Goal: Manage account settings

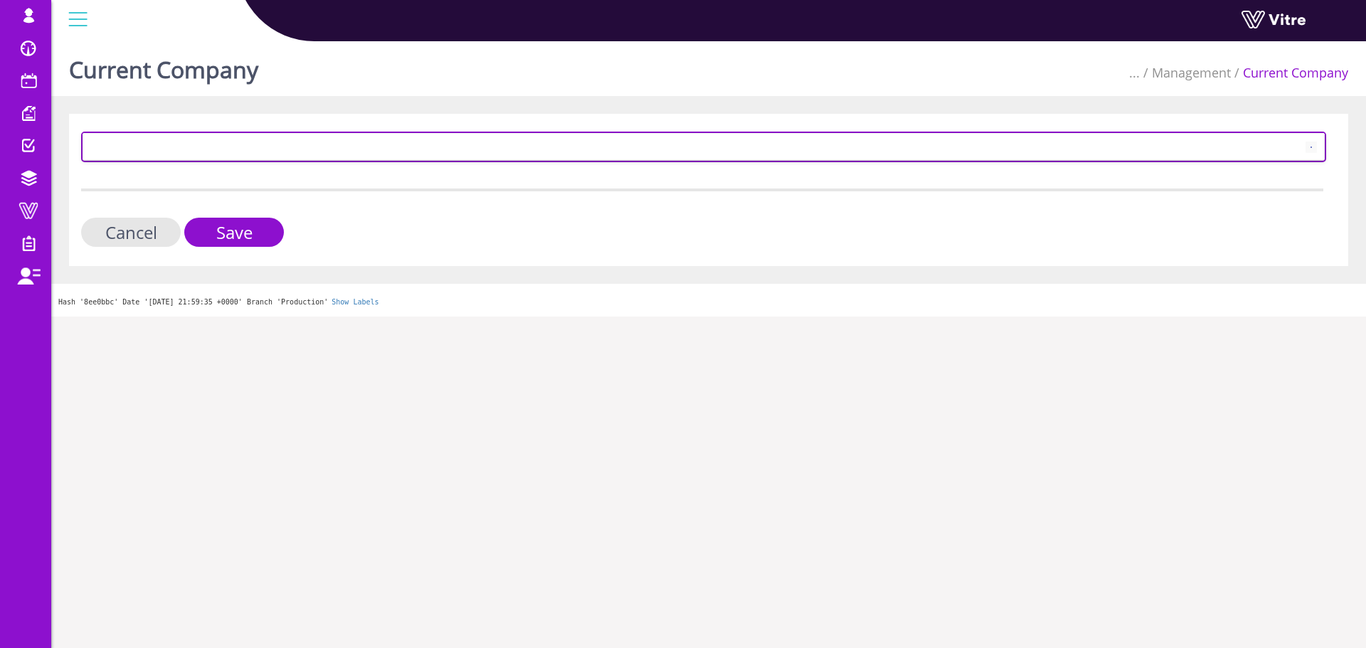
click at [200, 145] on span at bounding box center [690, 147] width 1215 height 26
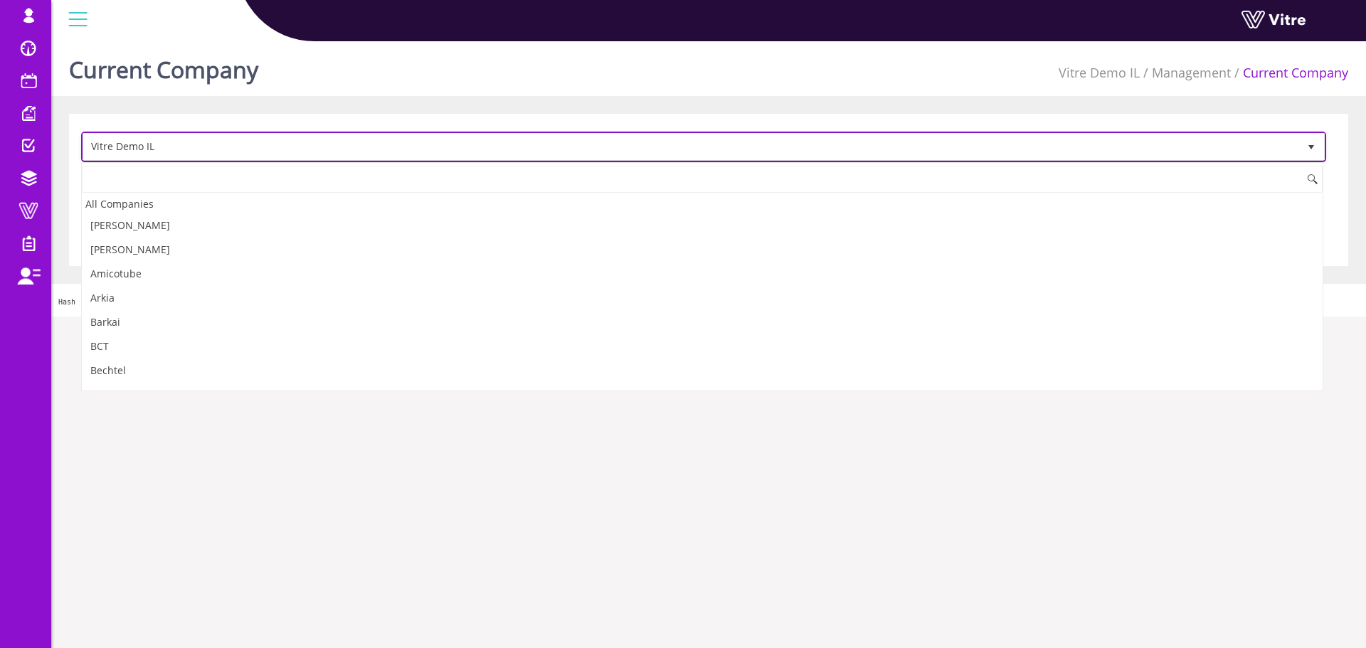
scroll to position [1954, 0]
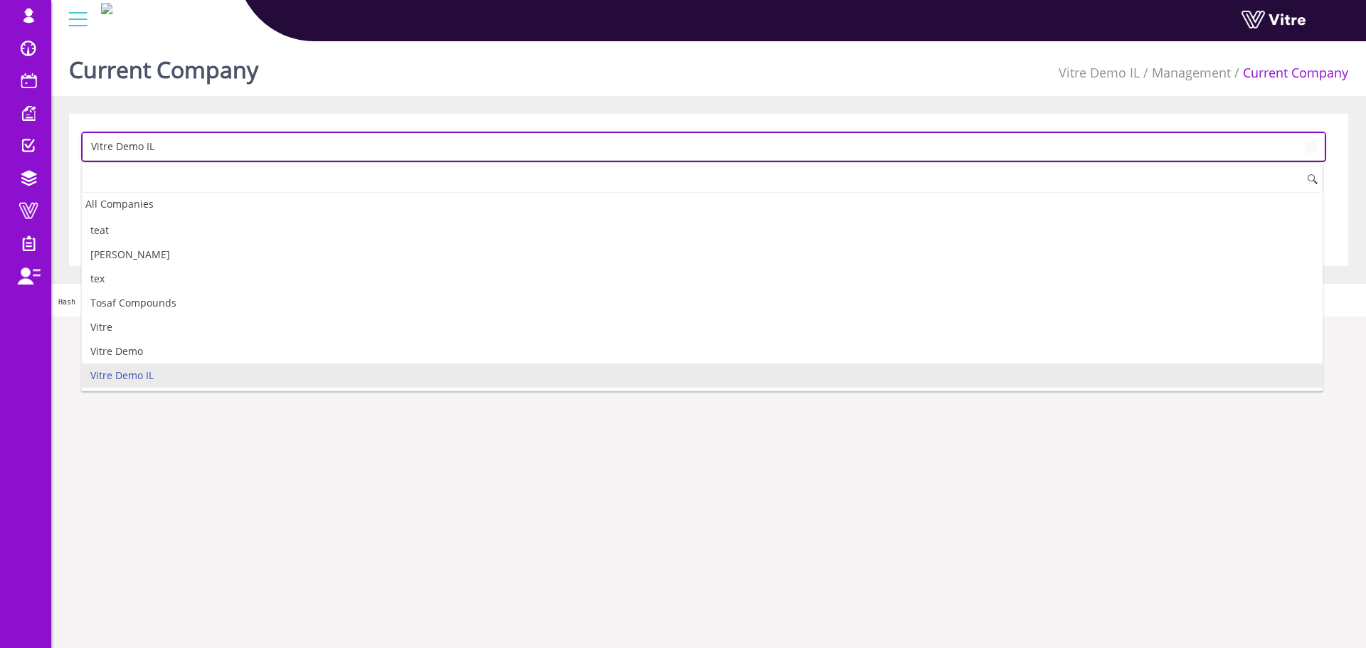
click at [200, 145] on span "Vitre Demo IL" at bounding box center [690, 147] width 1215 height 26
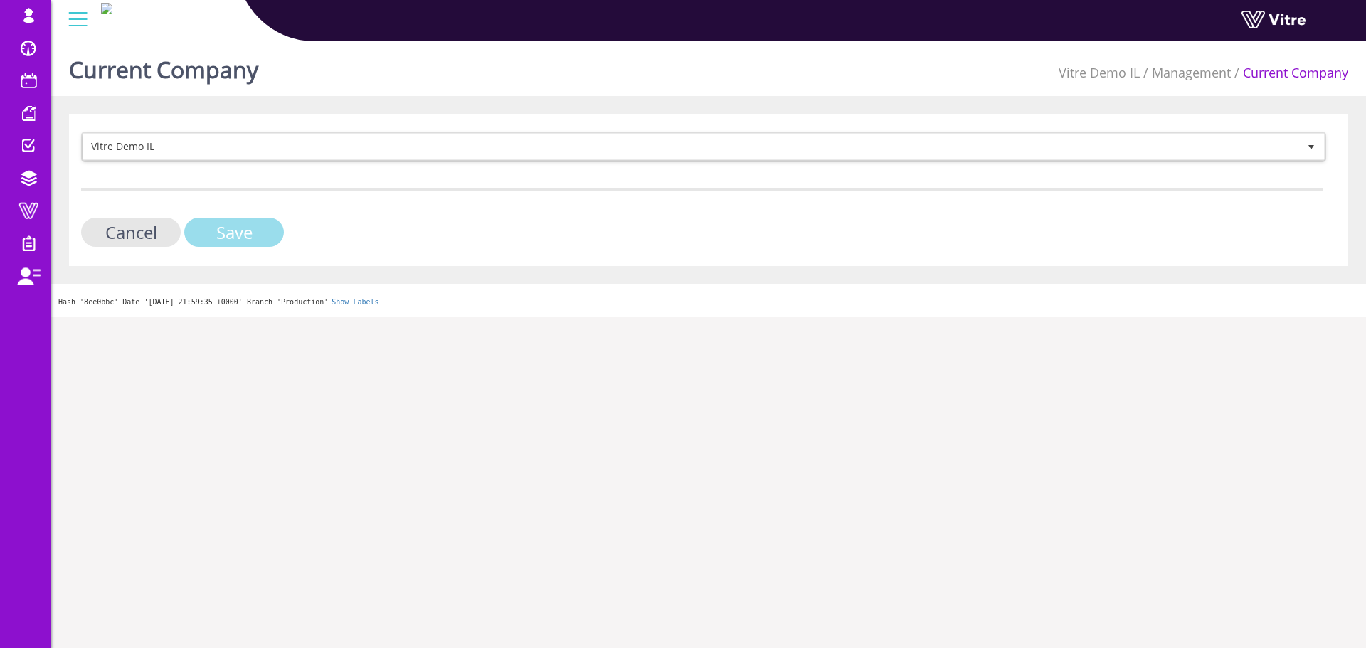
click at [223, 228] on input "Save" at bounding box center [234, 232] width 100 height 29
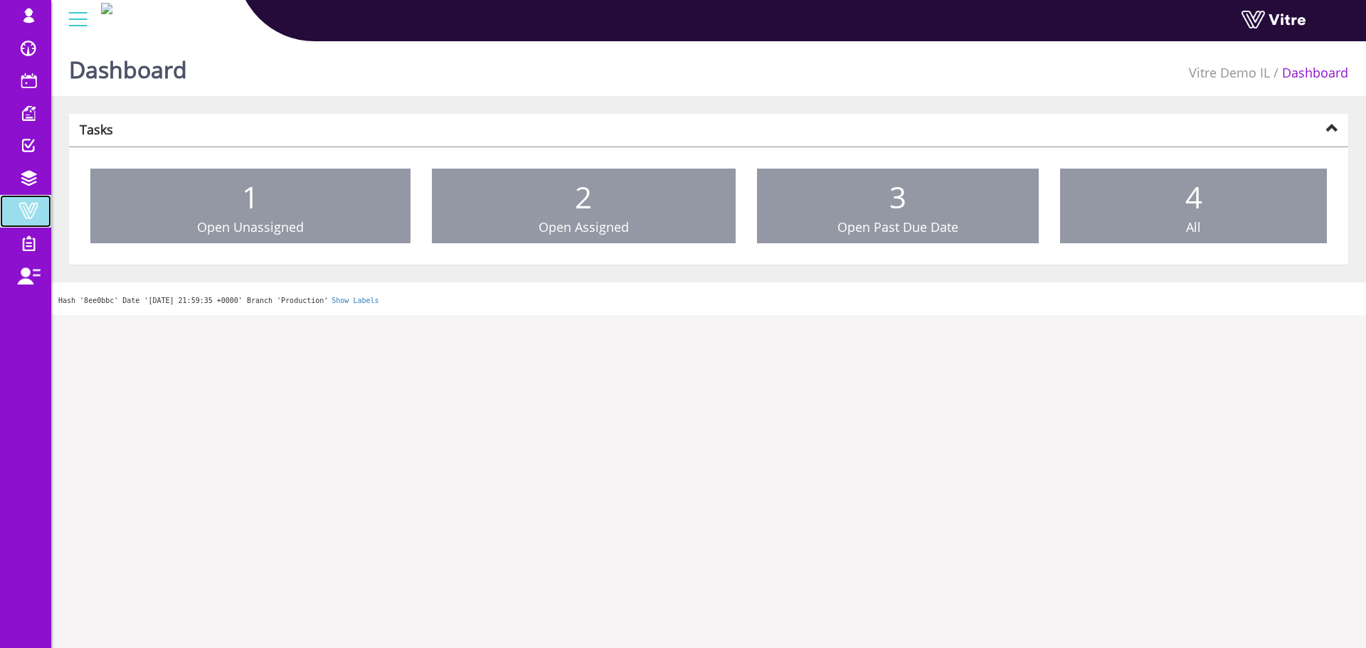
click at [31, 202] on span at bounding box center [29, 210] width 36 height 17
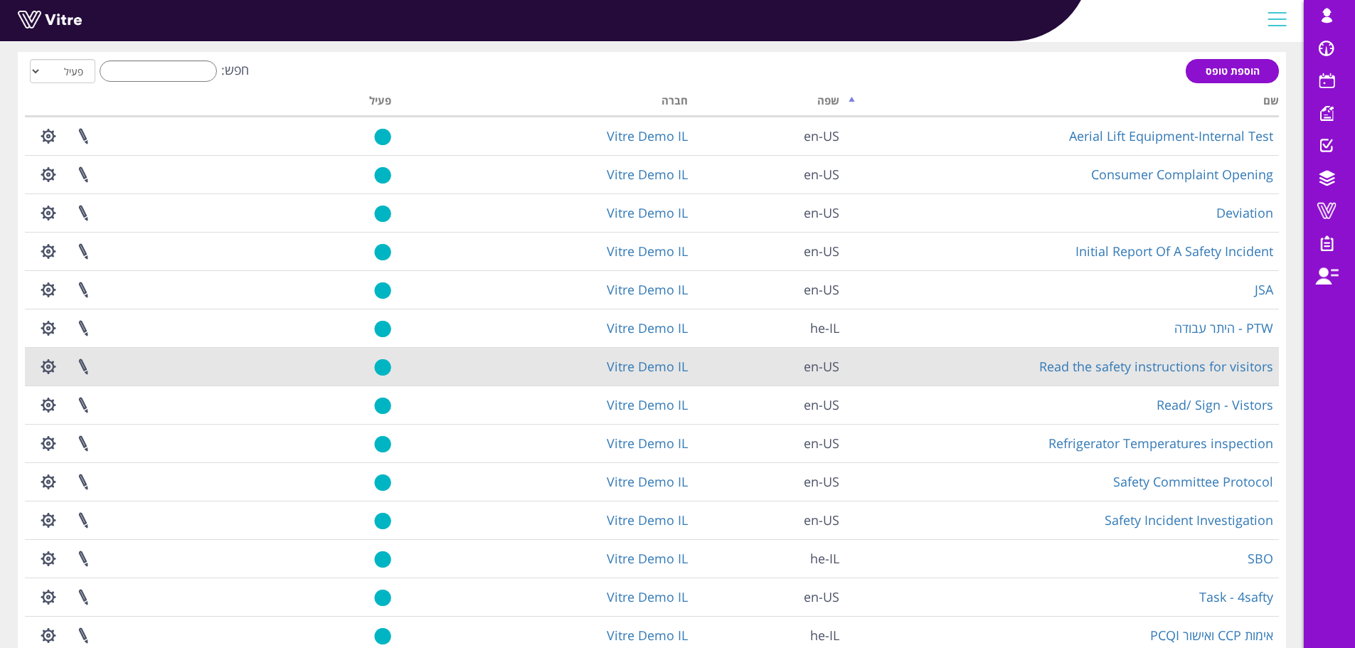
scroll to position [204, 0]
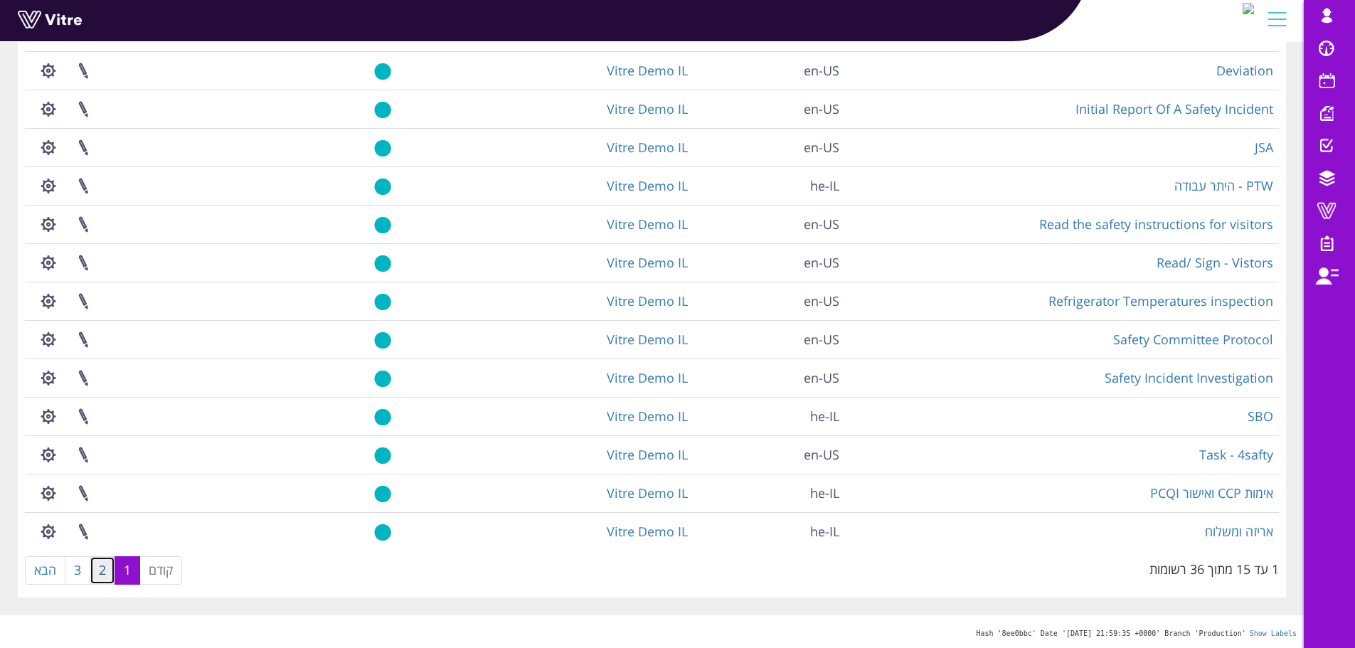
click at [106, 574] on link "2" at bounding box center [103, 570] width 26 height 28
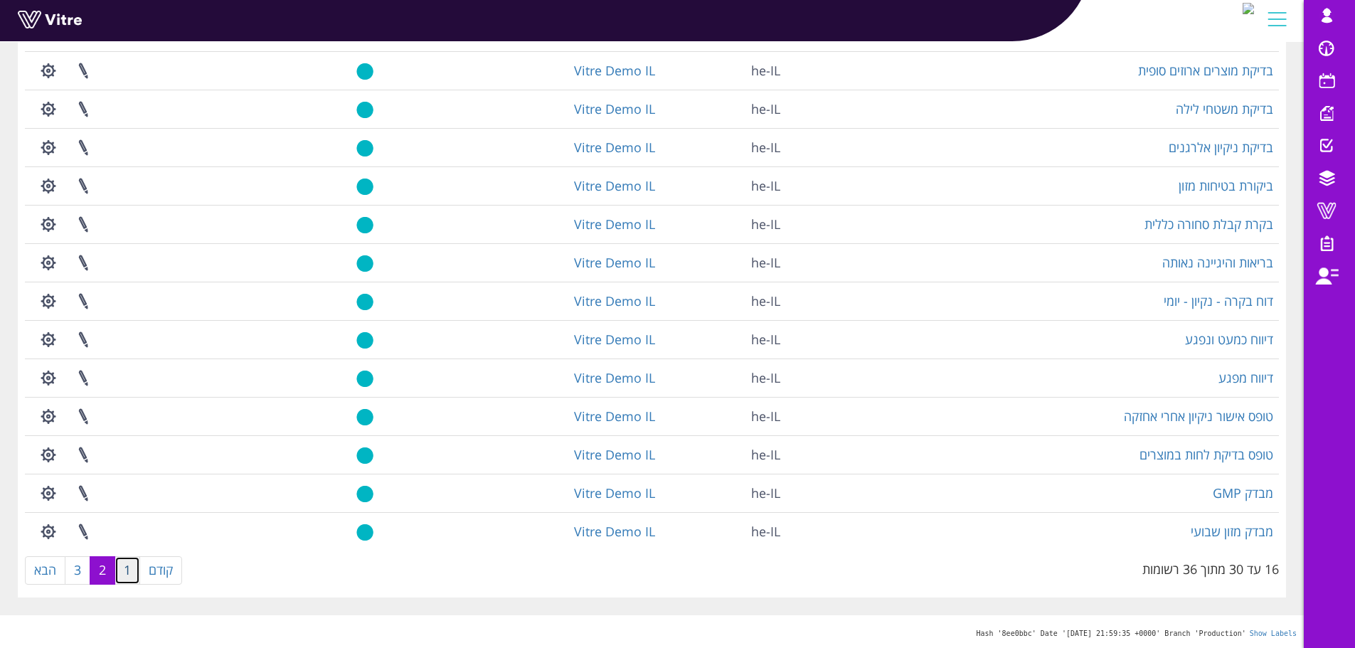
click at [126, 573] on link "1" at bounding box center [128, 570] width 26 height 28
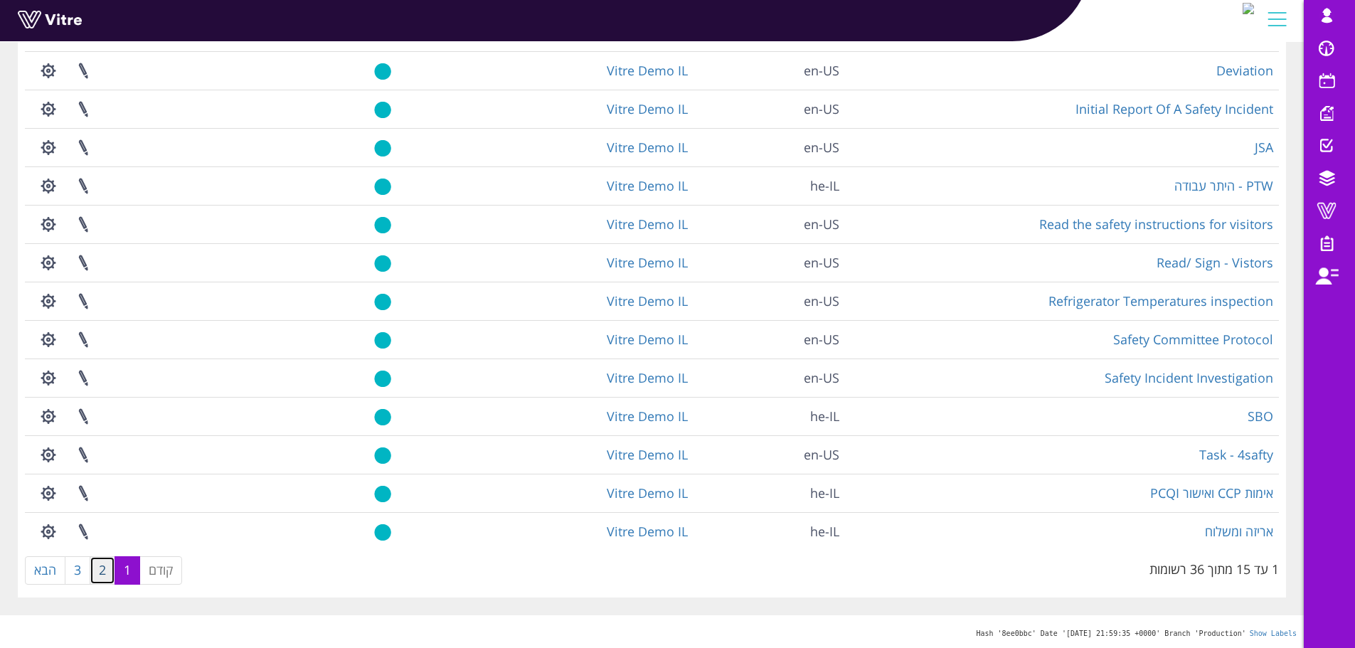
click at [107, 576] on link "2" at bounding box center [103, 570] width 26 height 28
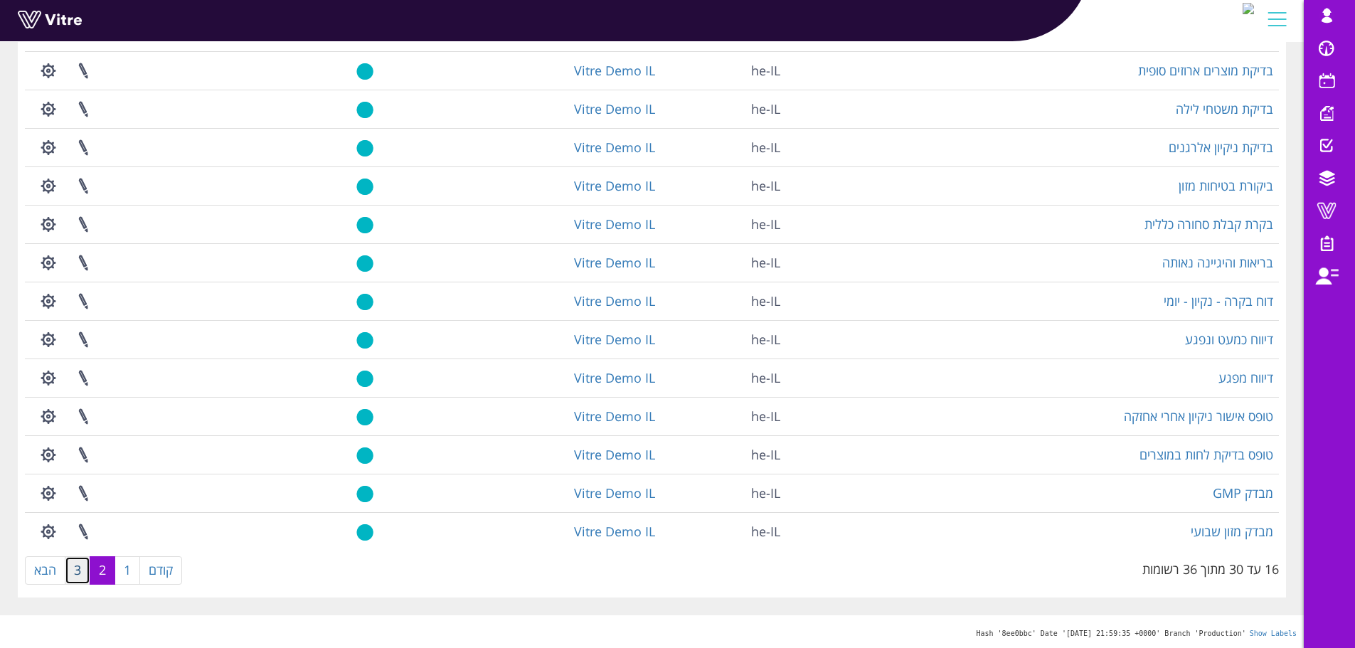
click at [78, 576] on link "3" at bounding box center [78, 570] width 26 height 28
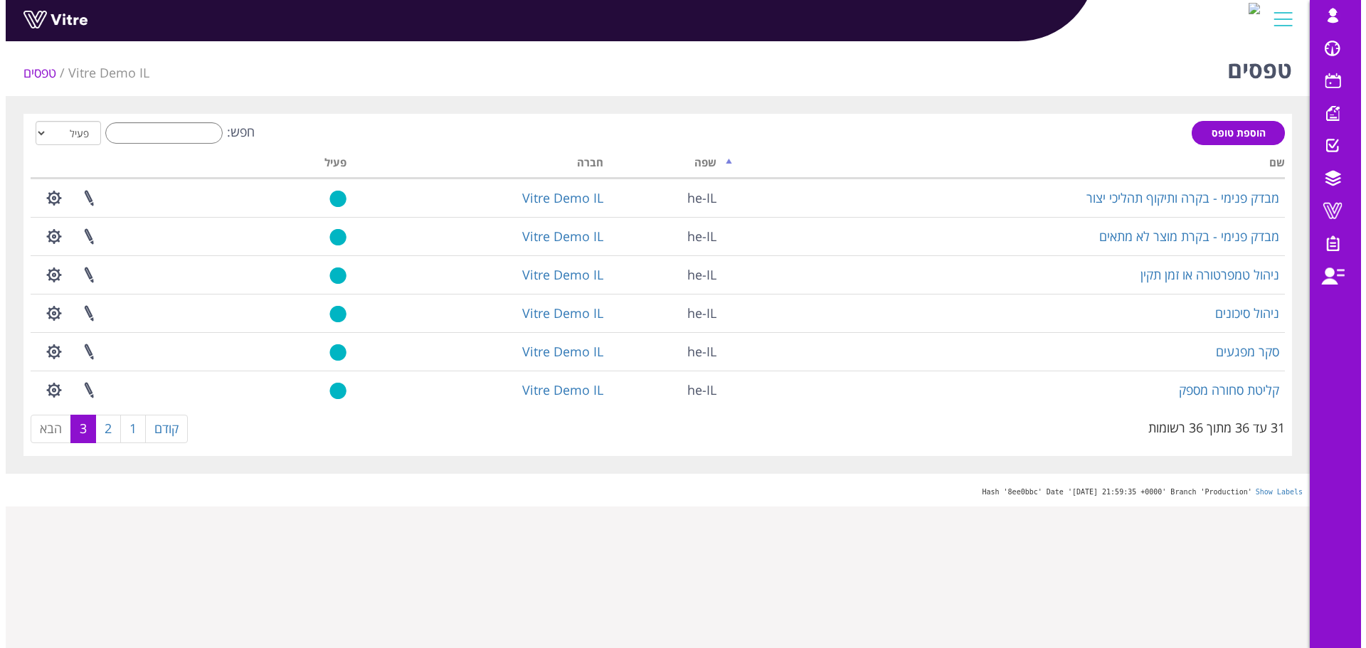
scroll to position [0, 0]
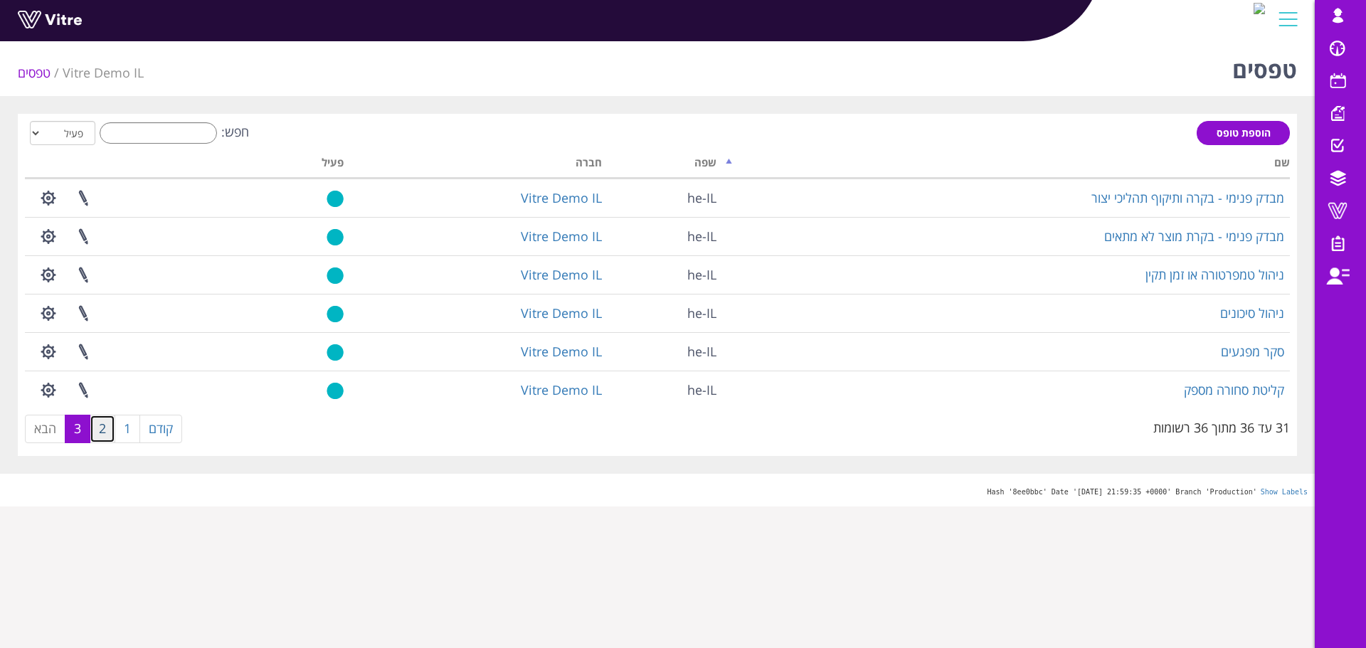
click at [96, 434] on link "2" at bounding box center [103, 429] width 26 height 28
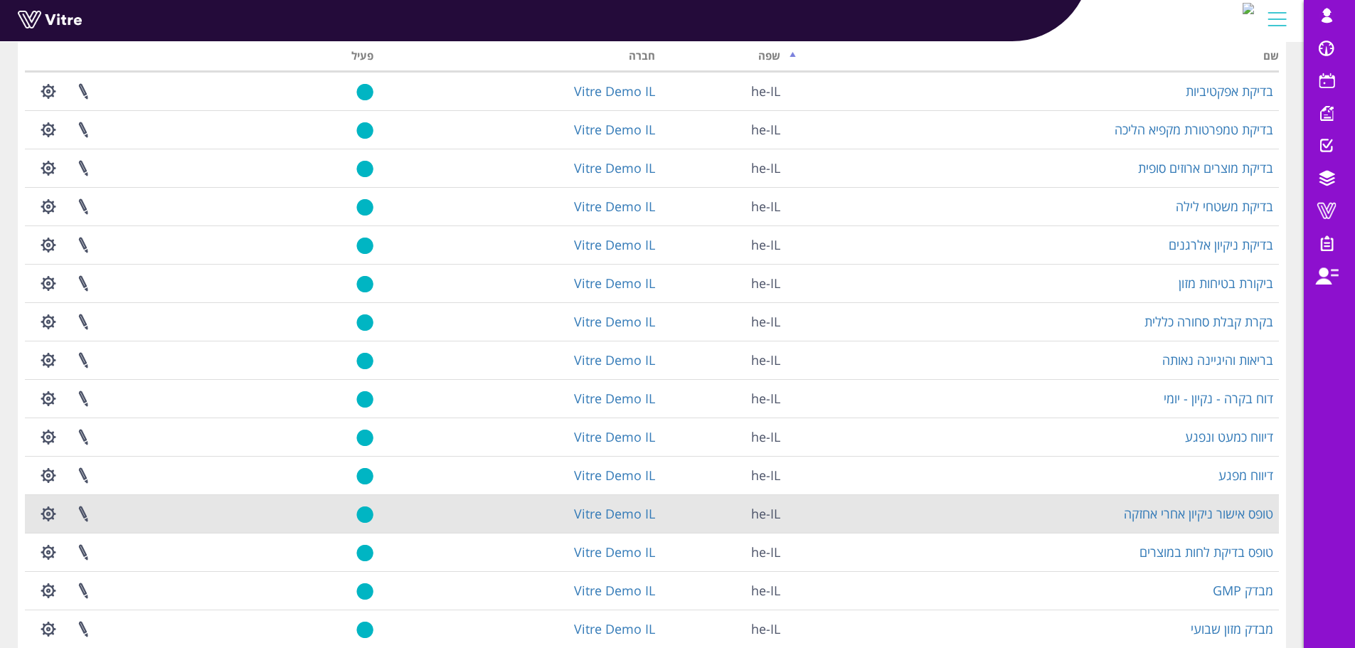
scroll to position [142, 0]
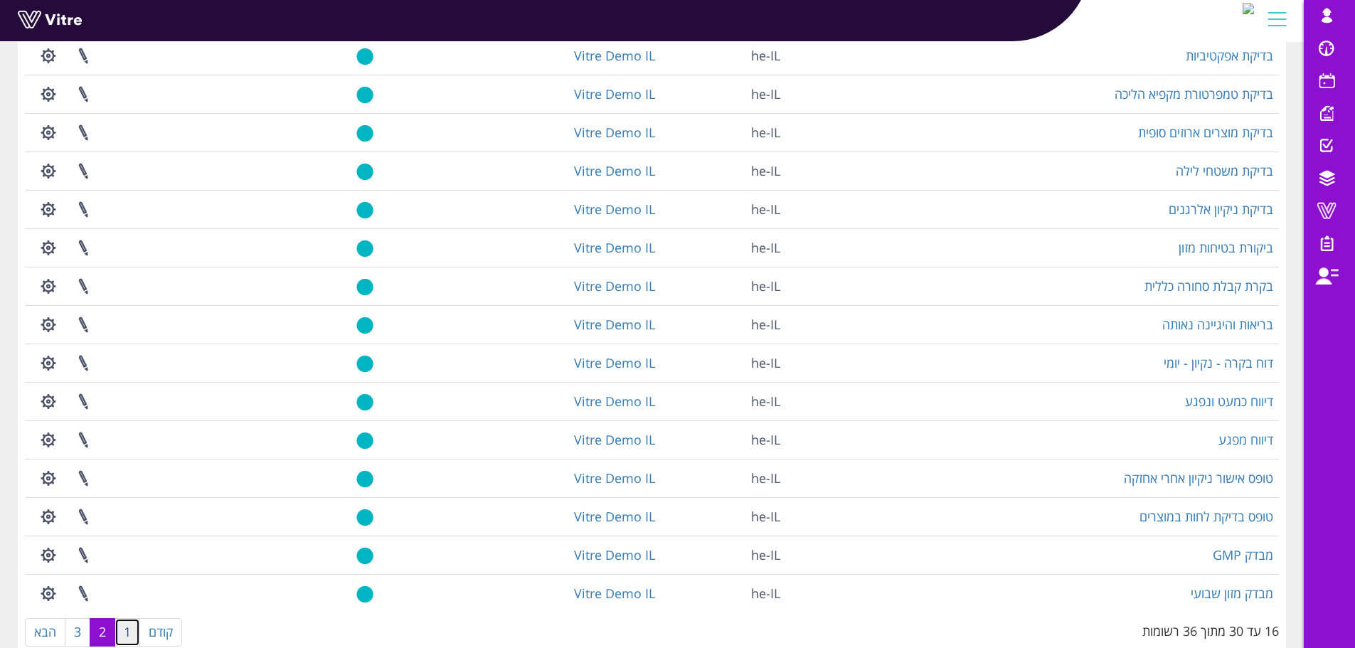
click at [128, 630] on link "1" at bounding box center [128, 632] width 26 height 28
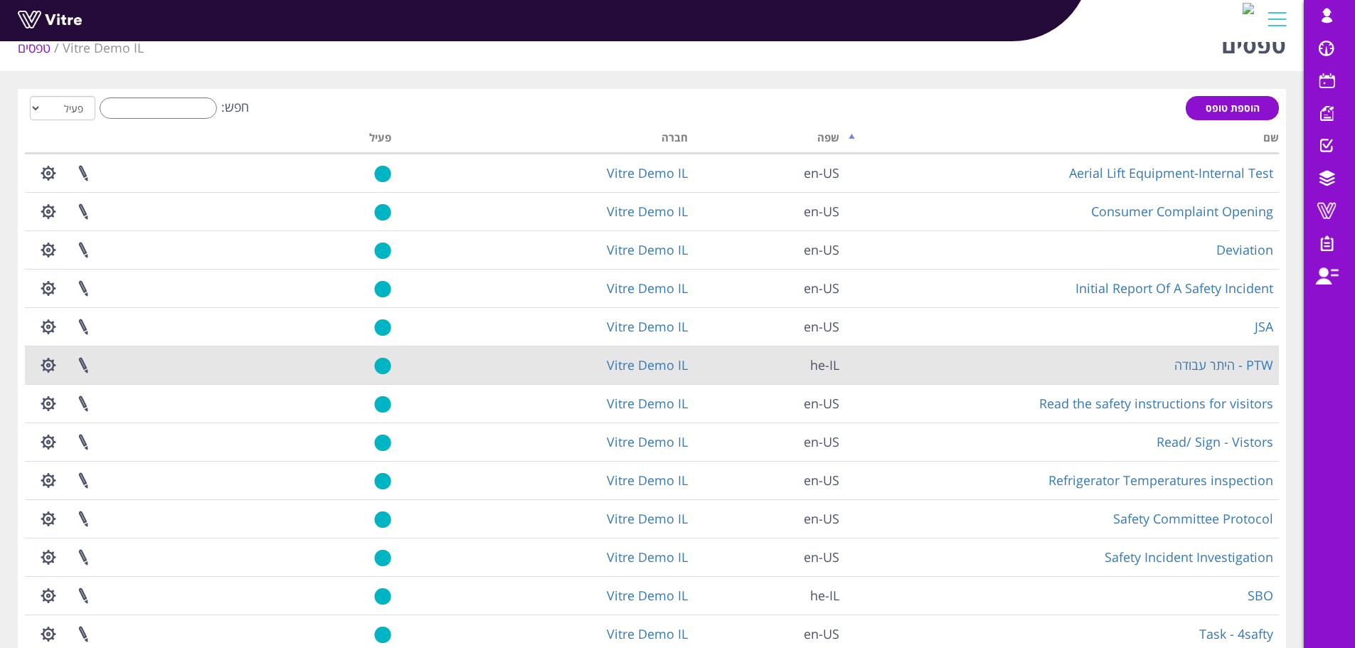
scroll to position [0, 0]
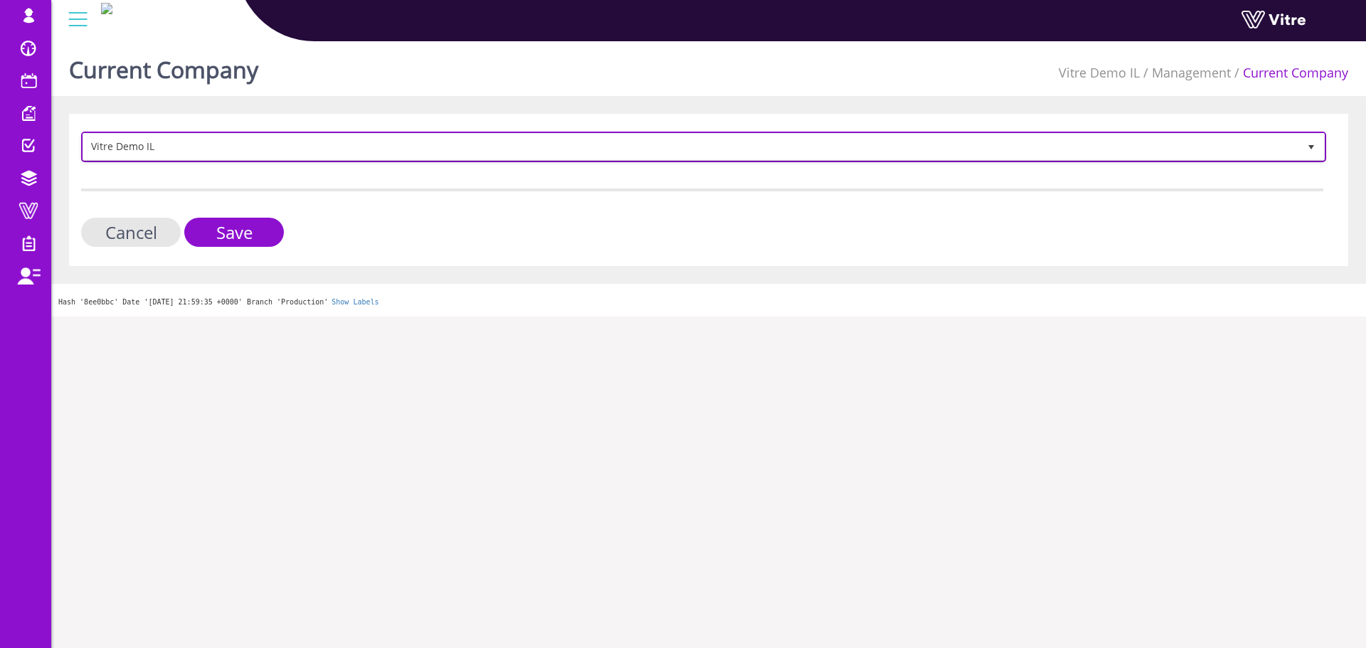
click at [205, 150] on span "Vitre Demo IL" at bounding box center [690, 147] width 1215 height 26
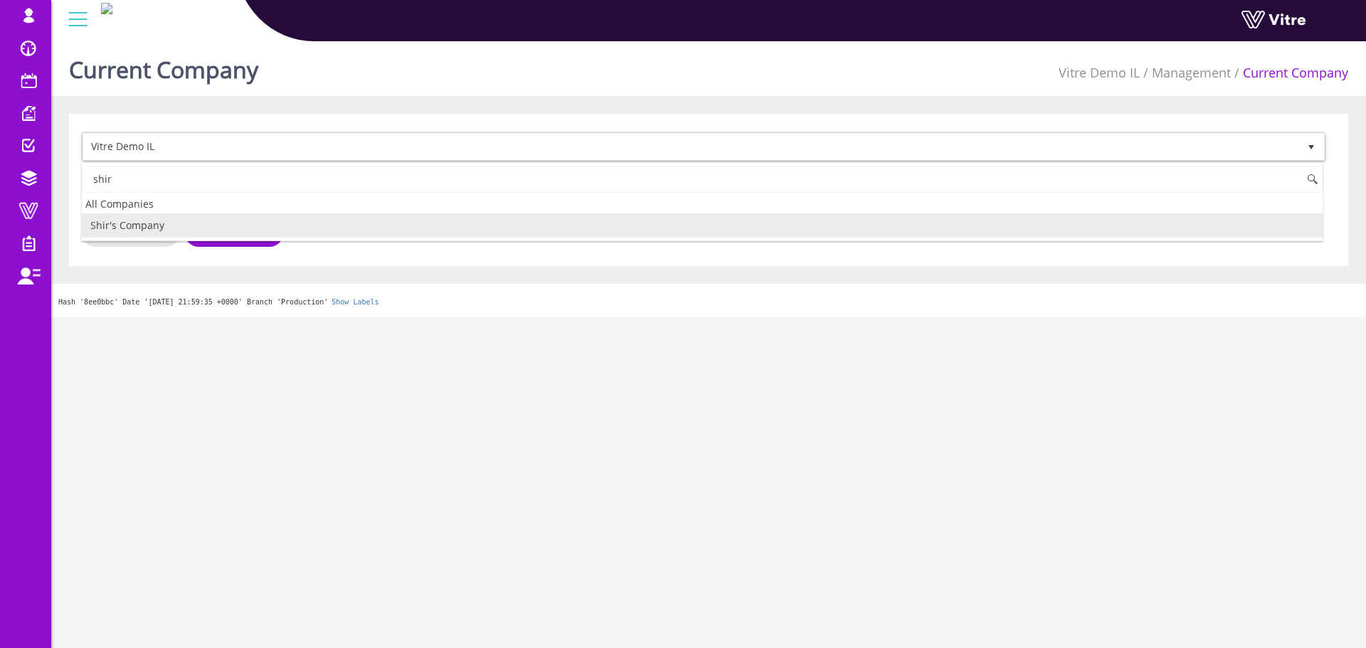
click at [179, 220] on li "Shir's Company" at bounding box center [702, 225] width 1241 height 24
type input "shir"
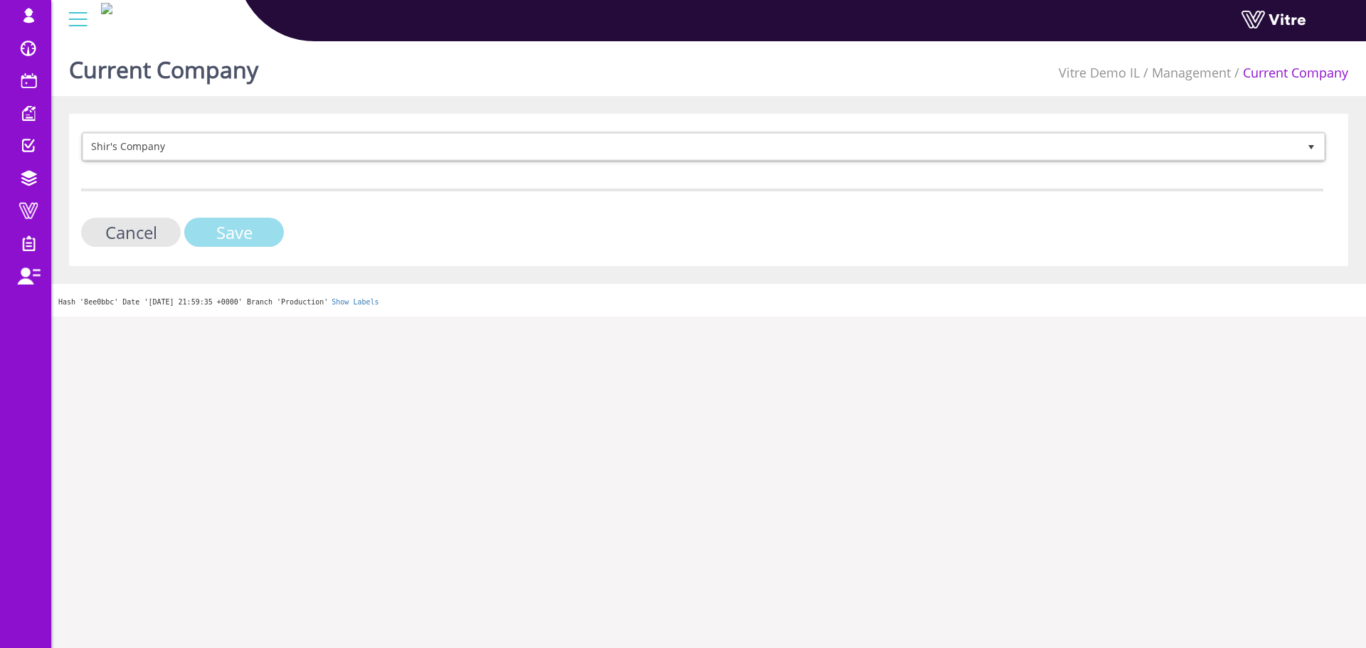
click at [214, 243] on input "Save" at bounding box center [234, 232] width 100 height 29
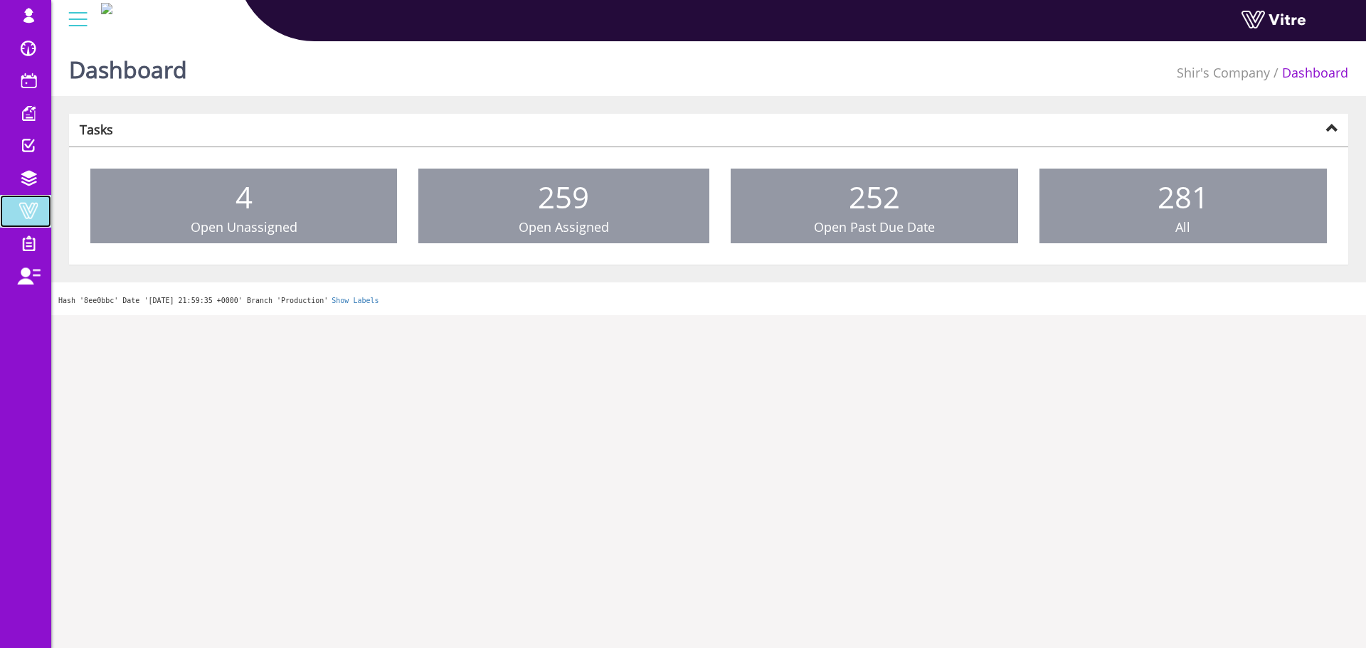
click at [27, 206] on span at bounding box center [29, 210] width 36 height 17
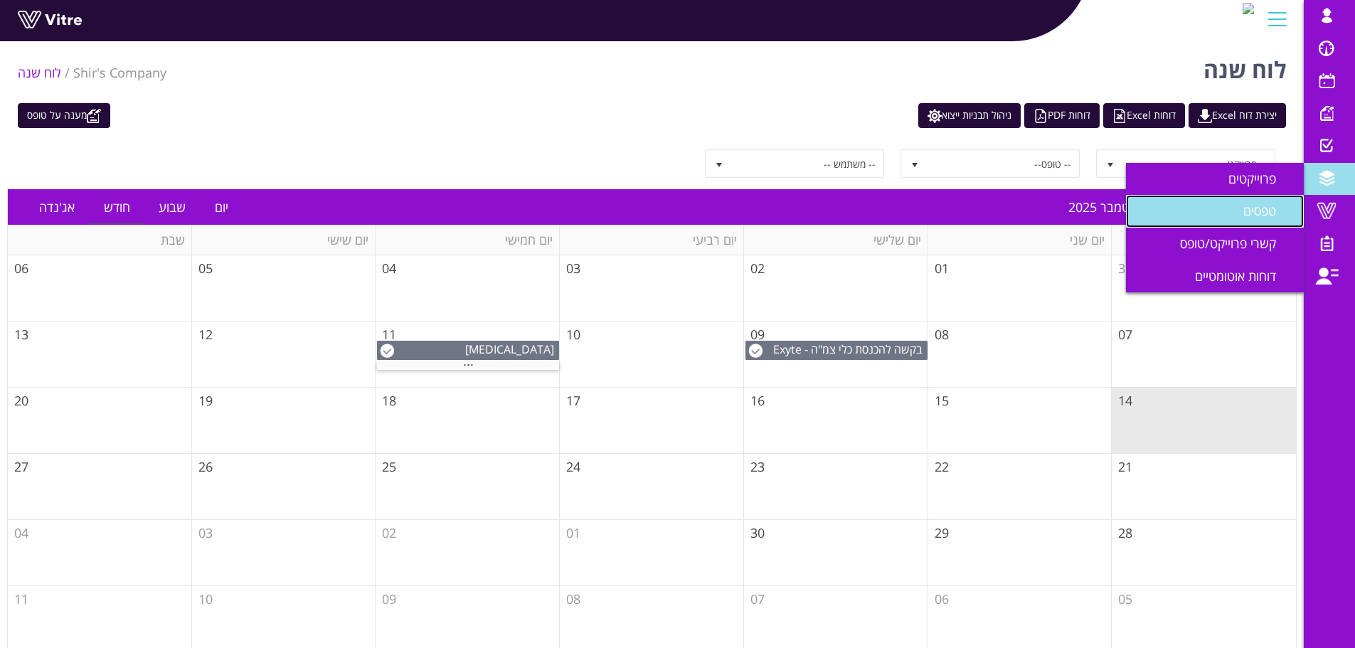
click at [1235, 213] on link "טפסים" at bounding box center [1215, 211] width 178 height 33
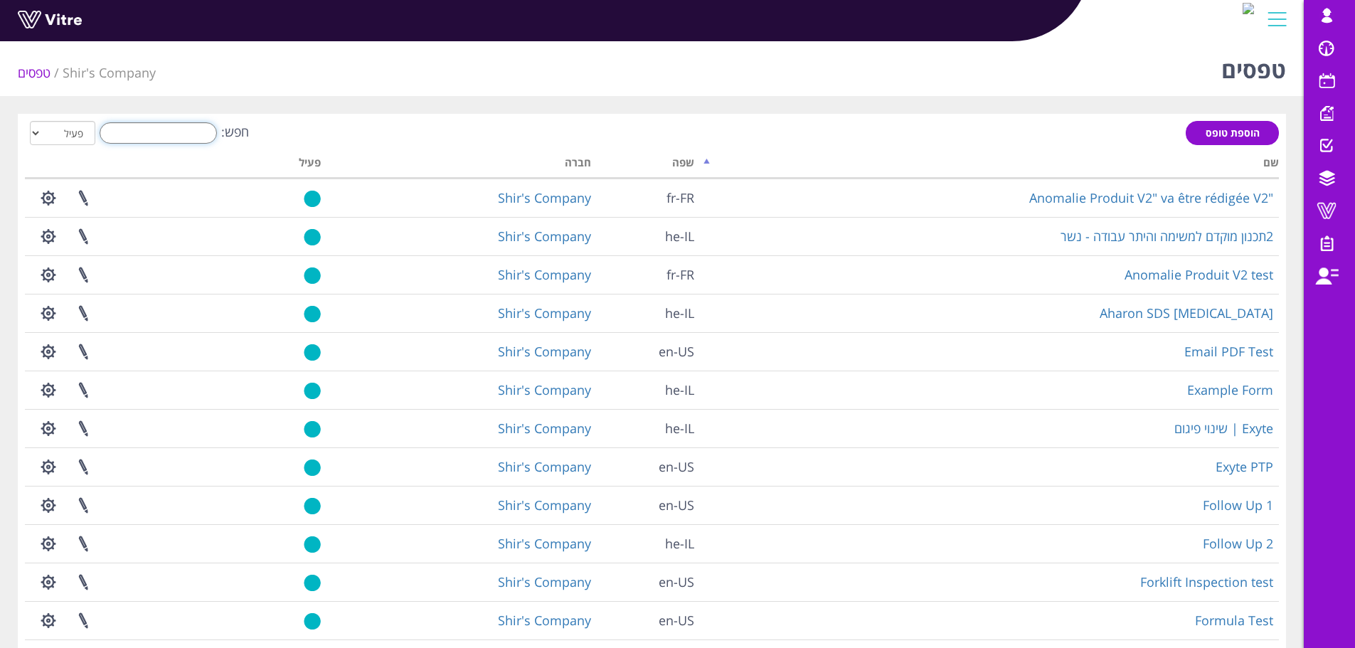
click at [167, 135] on input "חפש:" at bounding box center [158, 132] width 117 height 21
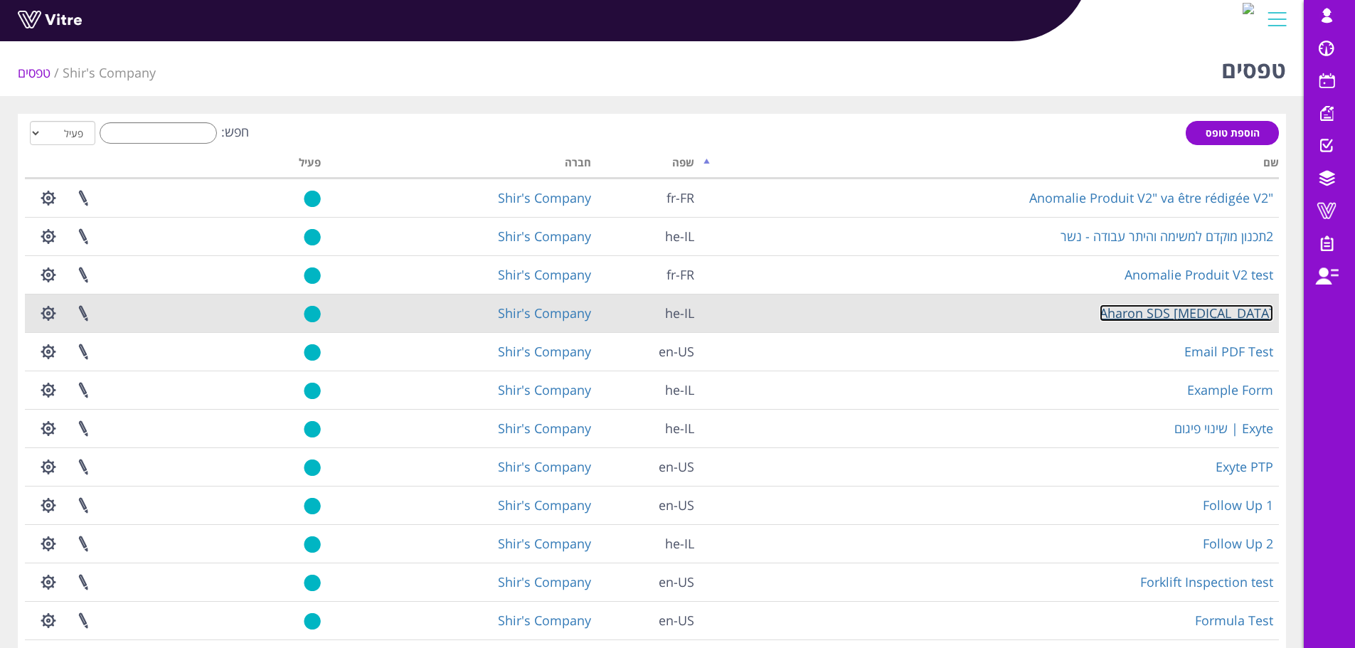
click at [1233, 312] on link "[MEDICAL_DATA] Aharon SDS" at bounding box center [1187, 313] width 174 height 17
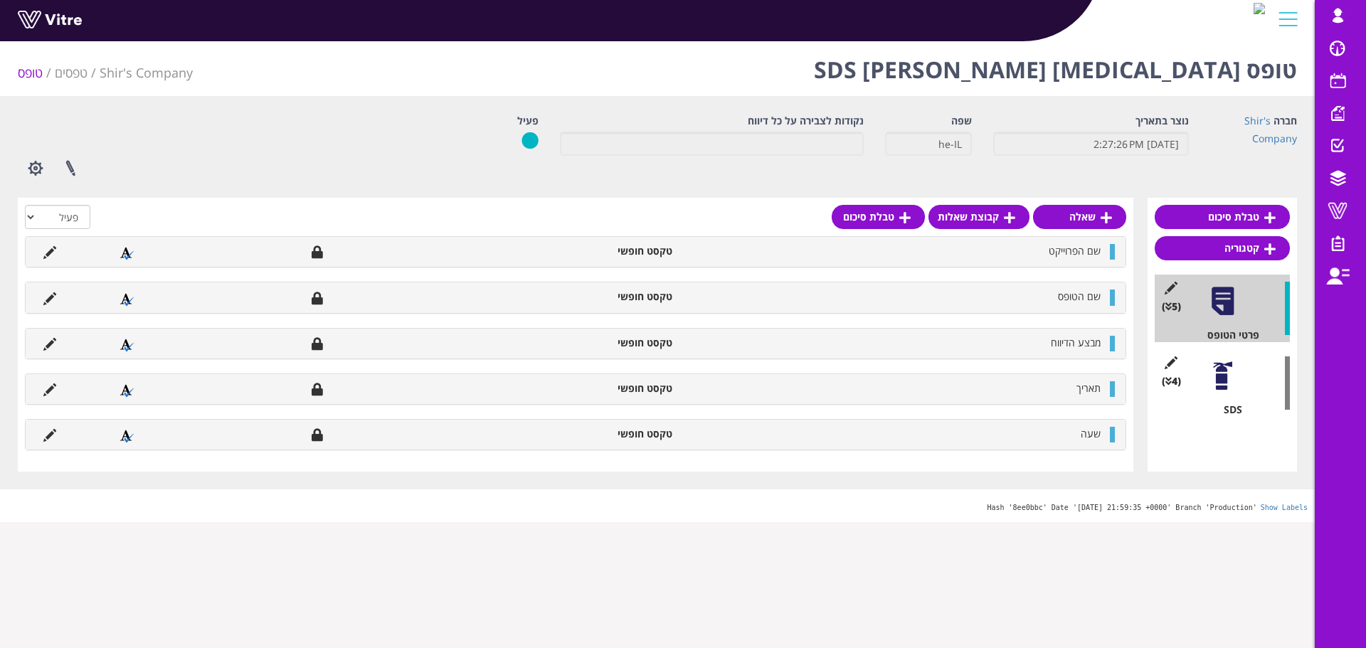
click at [1215, 371] on div at bounding box center [1223, 376] width 32 height 32
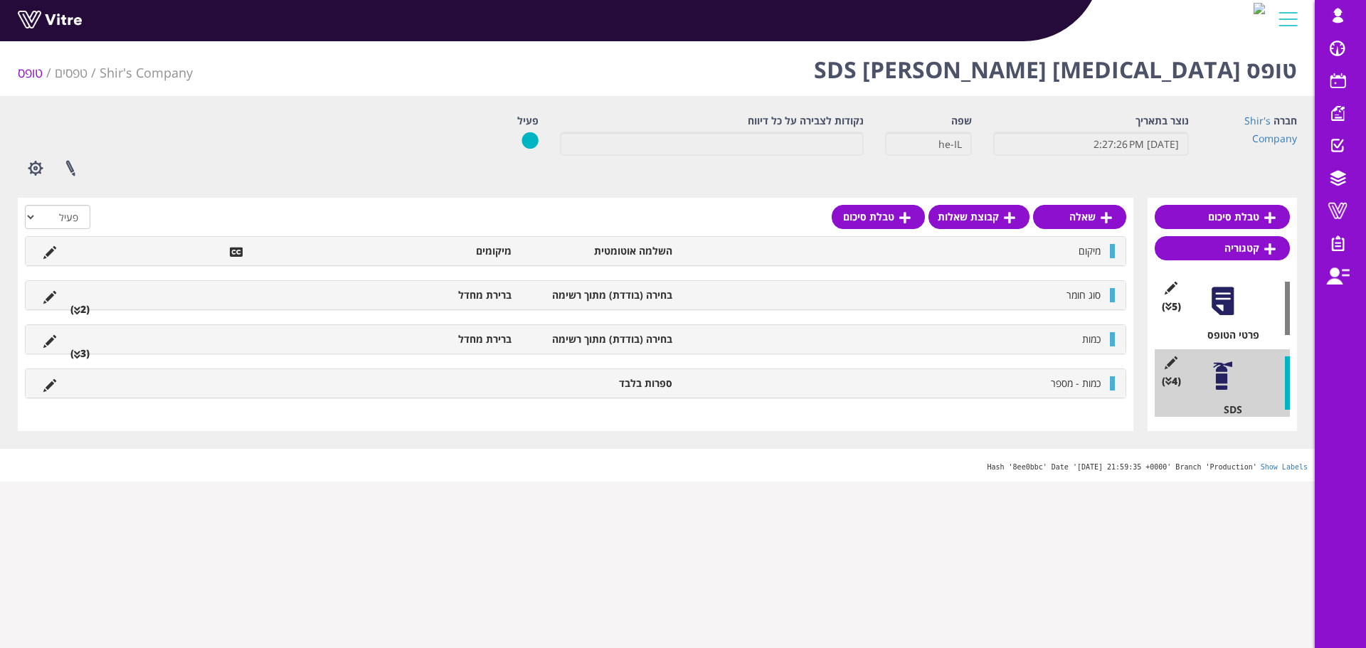
click at [83, 300] on ul "סוג חומר בחירה (בודדת) מתוך רשימה ברירת מחדל (2 )" at bounding box center [572, 295] width 1072 height 14
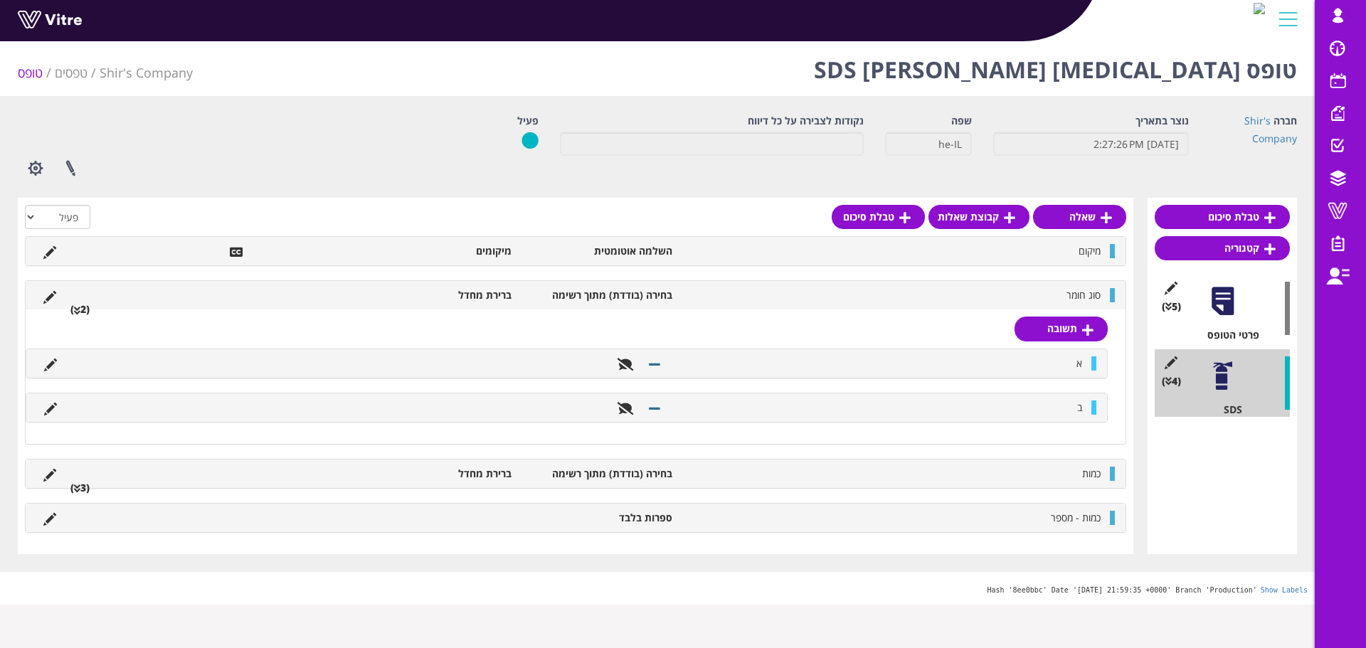
click at [59, 470] on li at bounding box center [49, 474] width 27 height 14
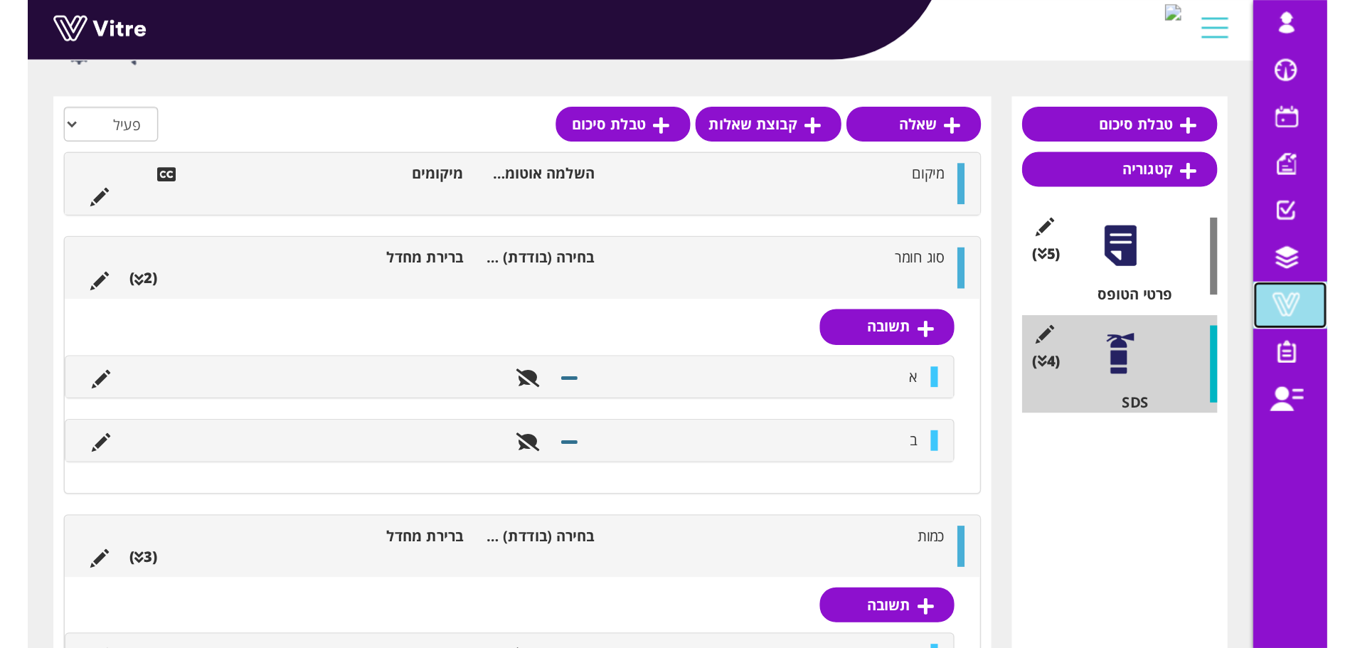
scroll to position [132, 0]
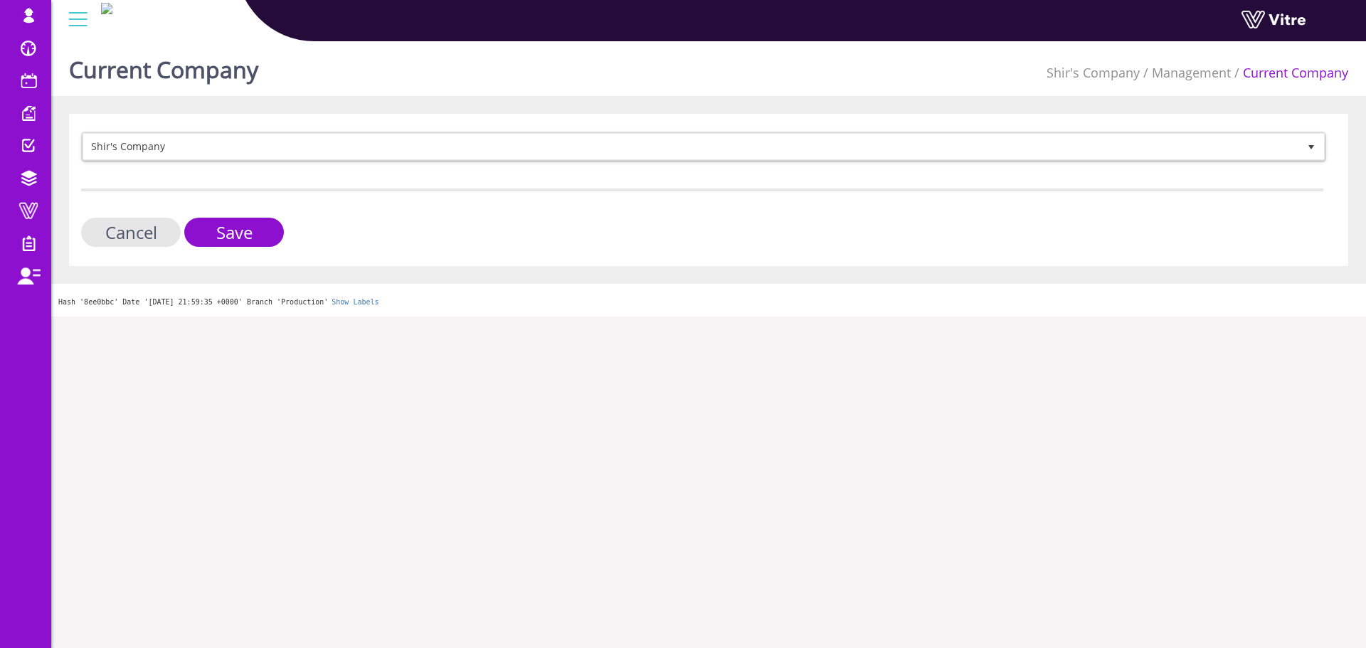
click at [288, 137] on span "Shir's Company" at bounding box center [690, 147] width 1215 height 26
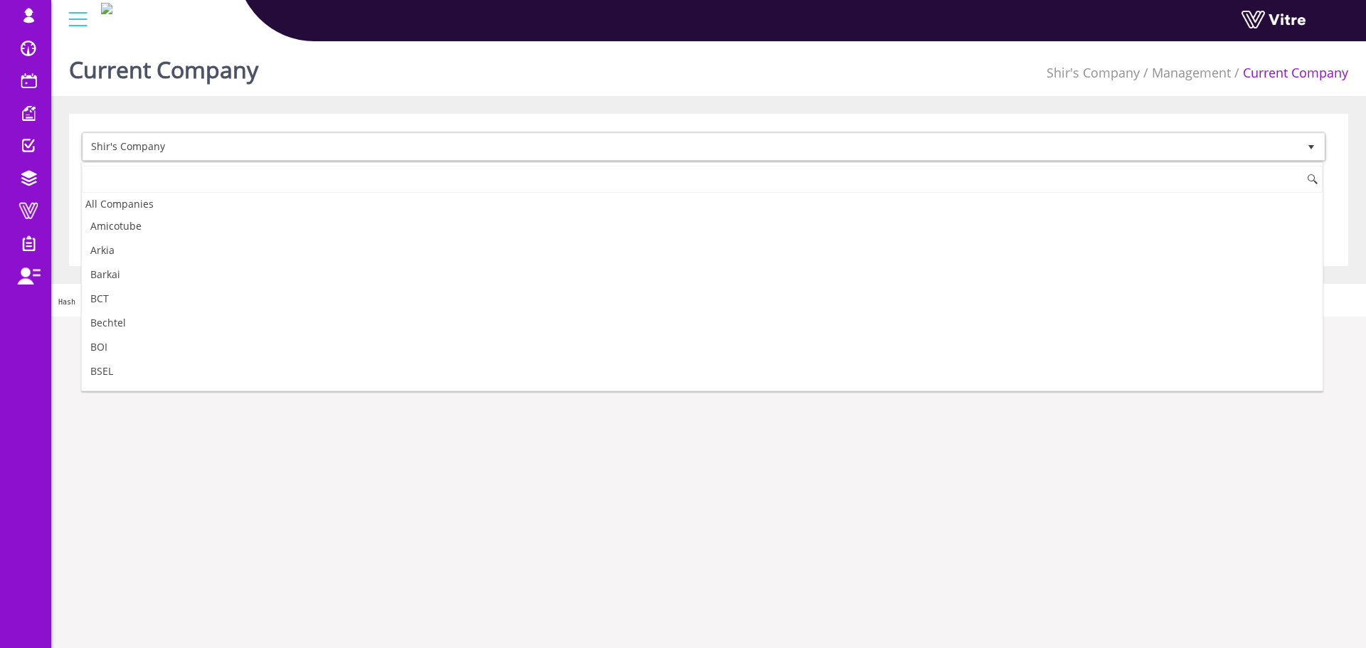
scroll to position [71, 0]
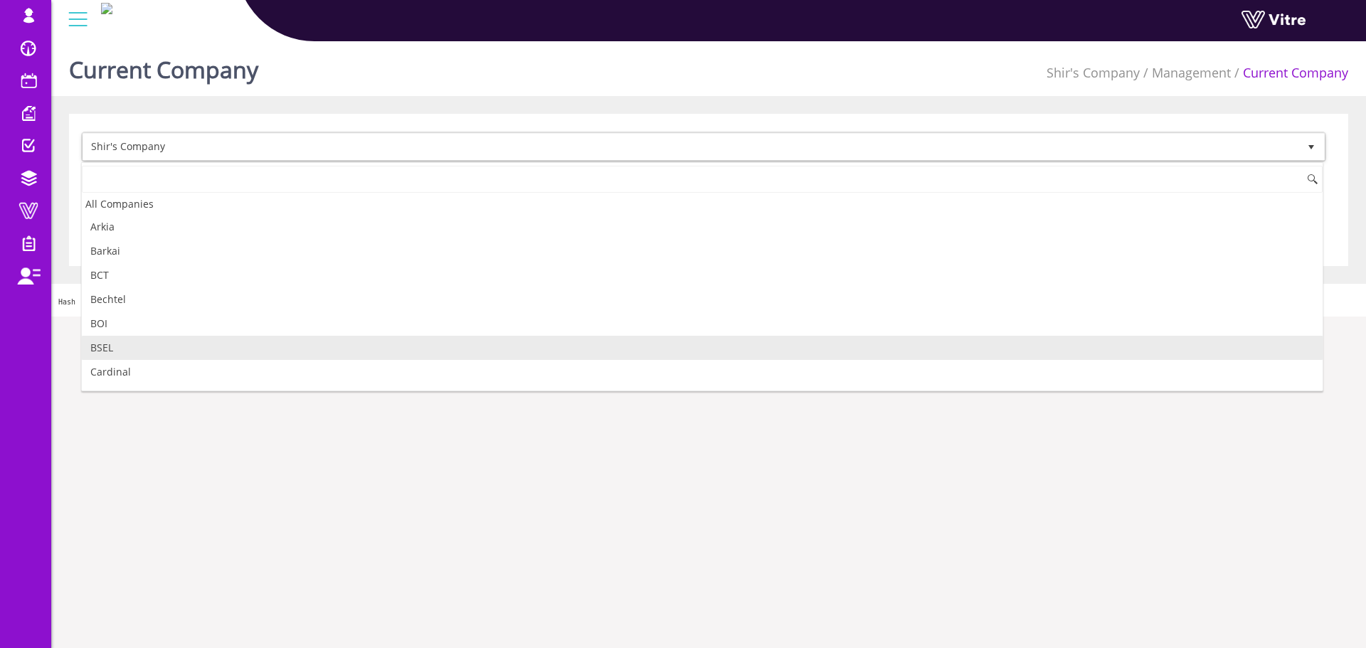
click at [254, 351] on li "BSEL" at bounding box center [702, 348] width 1241 height 24
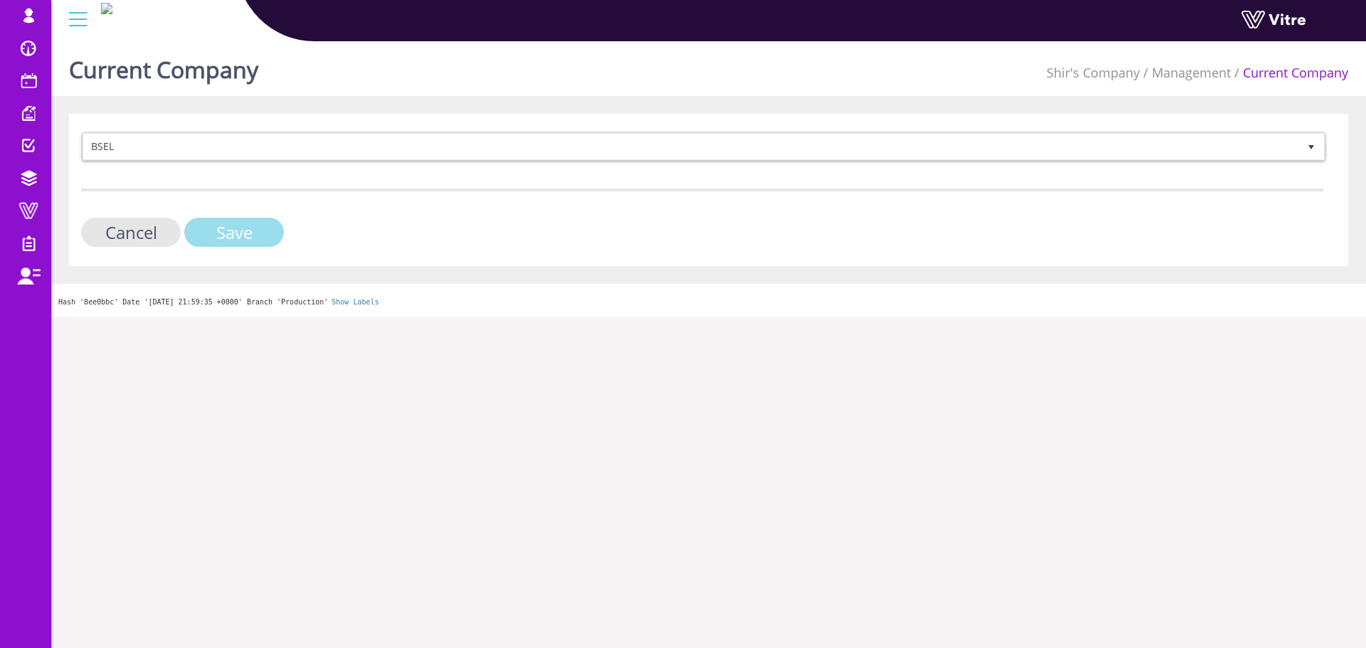
click at [231, 242] on input "Save" at bounding box center [234, 232] width 100 height 29
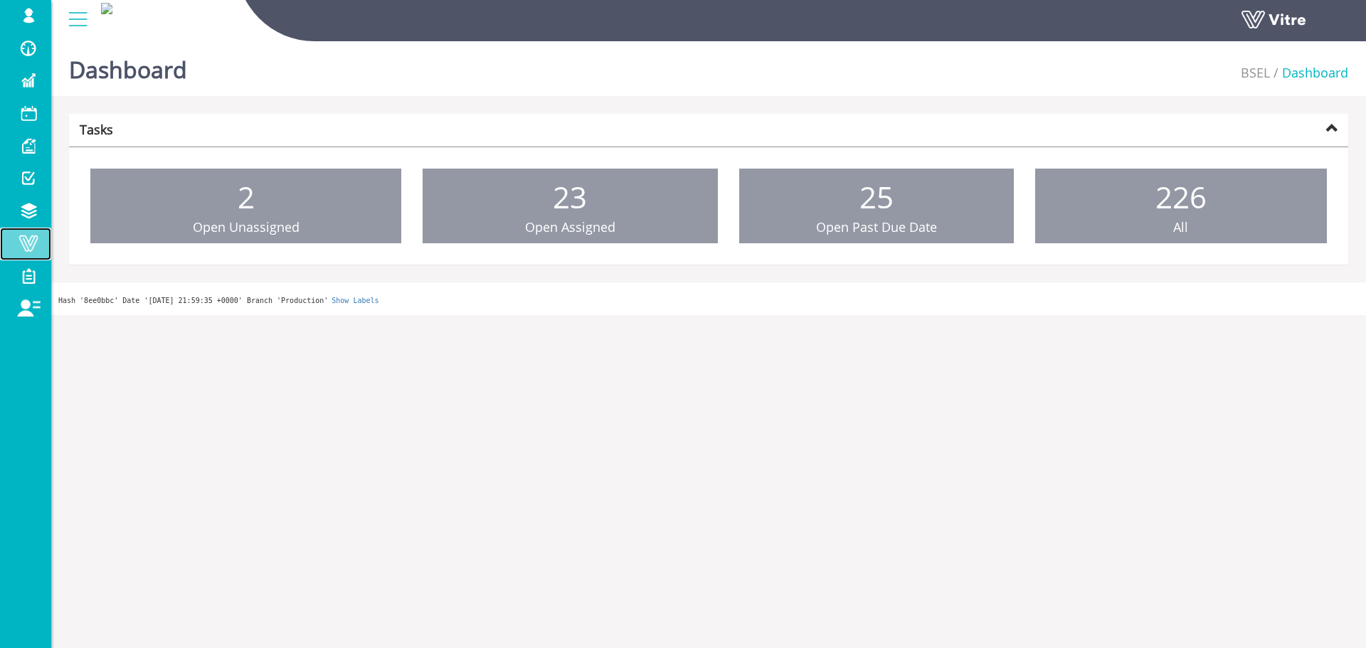
click at [29, 240] on span at bounding box center [29, 243] width 36 height 17
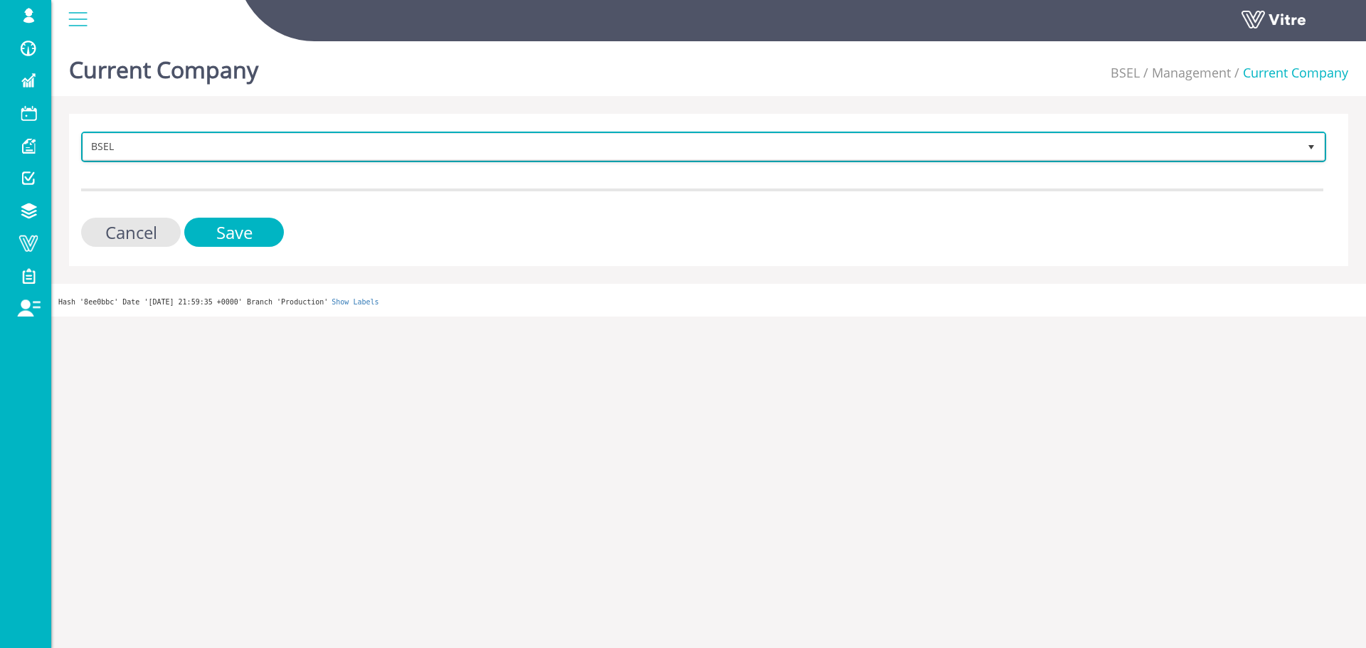
click at [265, 147] on span "BSEL" at bounding box center [690, 147] width 1215 height 26
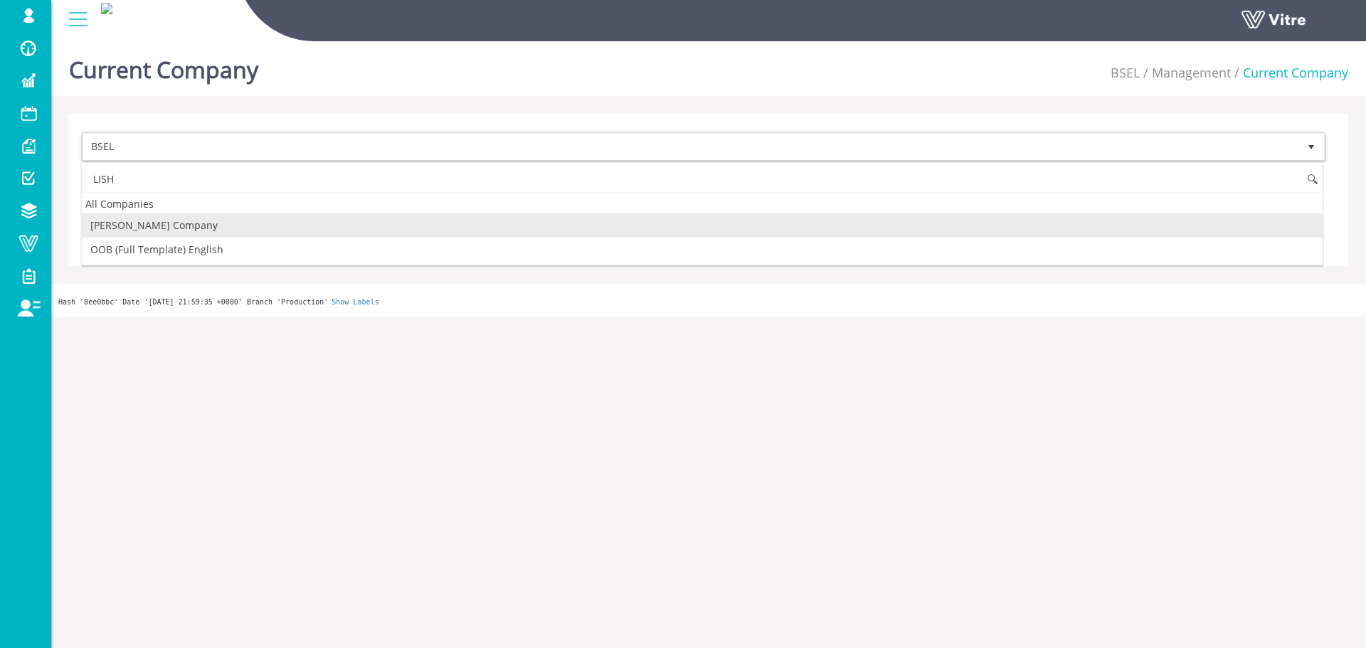
click at [258, 219] on li "[PERSON_NAME] Company" at bounding box center [702, 225] width 1241 height 24
type input "LISH"
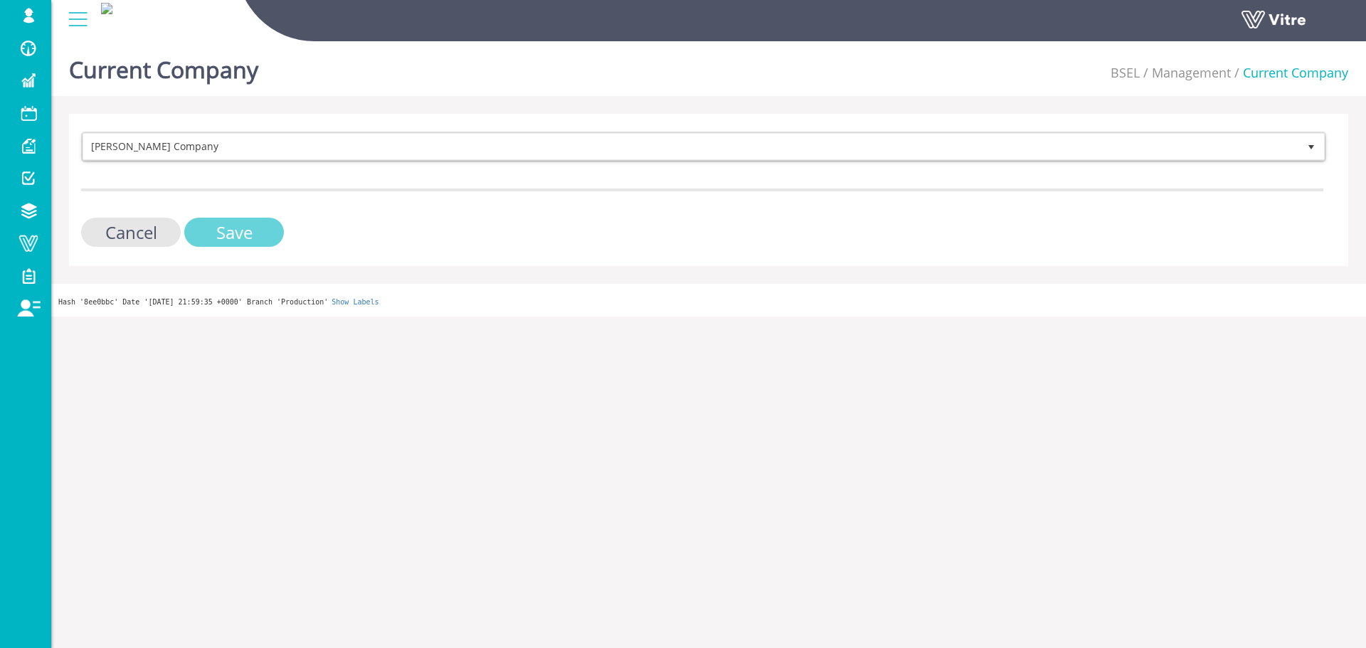
click at [245, 233] on input "Save" at bounding box center [234, 232] width 100 height 29
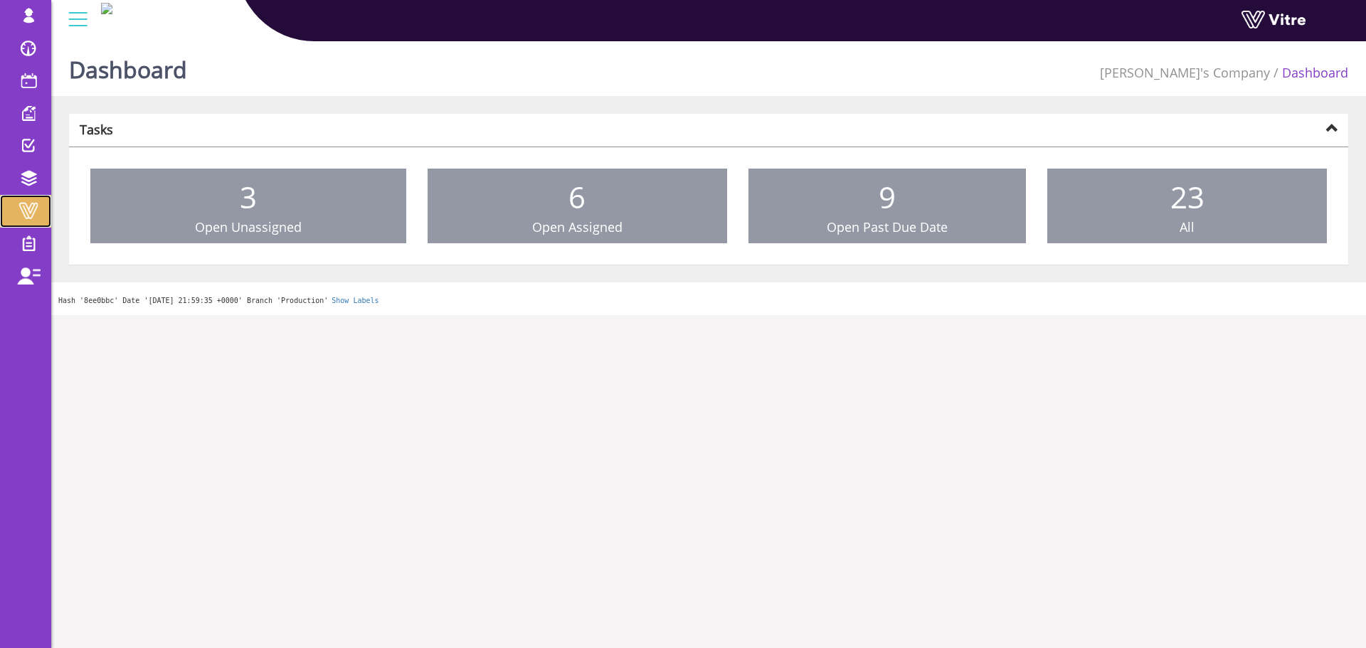
click at [14, 209] on span at bounding box center [29, 210] width 36 height 17
